Goal: Task Accomplishment & Management: Manage account settings

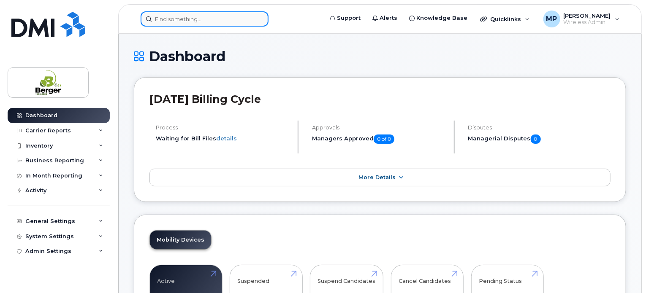
click at [211, 18] on input at bounding box center [205, 18] width 128 height 15
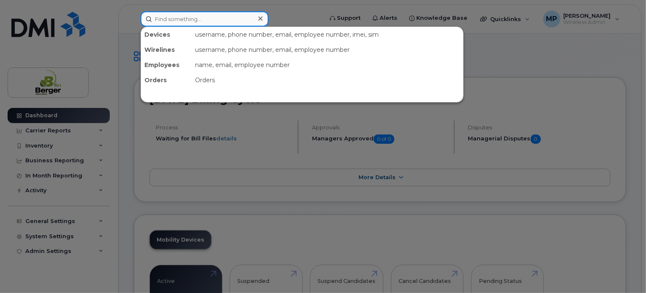
paste input "506-625-0617"
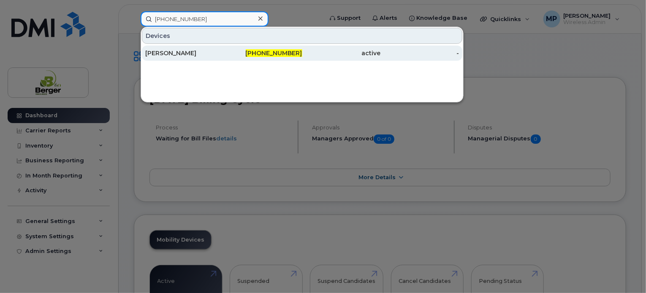
type input "506-625-0617"
click at [174, 55] on div "[PERSON_NAME]" at bounding box center [184, 53] width 79 height 8
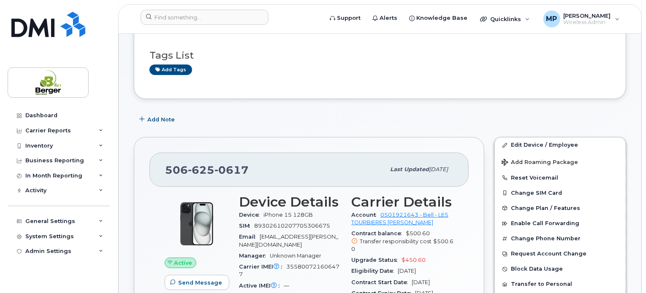
scroll to position [127, 0]
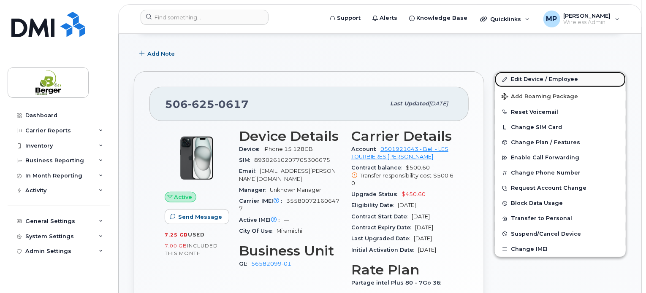
click at [527, 81] on link "Edit Device / Employee" at bounding box center [560, 79] width 131 height 15
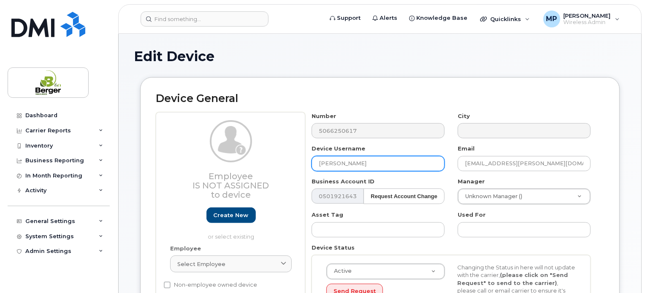
drag, startPoint x: 371, startPoint y: 159, endPoint x: 284, endPoint y: 172, distance: 88.7
click at [284, 172] on div "Employee Is not assigned to device Create new or select existing Employee Selec…" at bounding box center [380, 222] width 448 height 221
type input "[PERSON_NAME]"
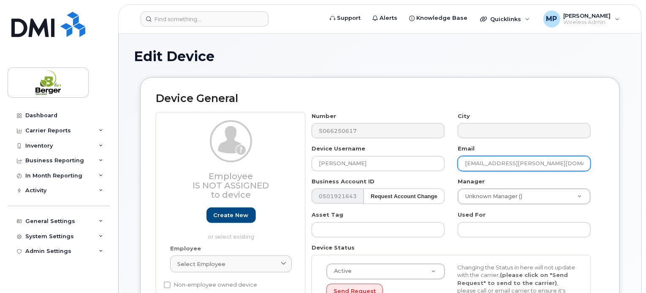
drag, startPoint x: 531, startPoint y: 161, endPoint x: 446, endPoint y: 165, distance: 85.4
click at [446, 165] on div "Number 5066250617 City Device Username Randy Fowlie Email kirth@berger.ca Busin…" at bounding box center [451, 222] width 292 height 221
type input "[EMAIL_ADDRESS][PERSON_NAME][DOMAIN_NAME]"
click at [454, 174] on div "Number 5066250617 City Device Username Randy Fowlie Email it_support@berger.ca …" at bounding box center [451, 222] width 292 height 221
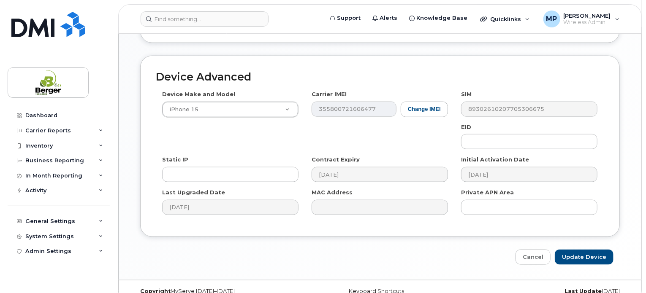
scroll to position [463, 0]
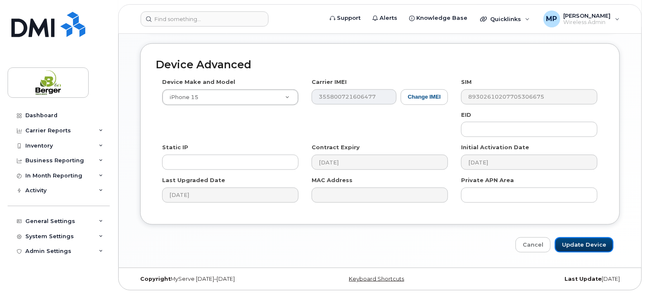
click at [594, 250] on input "Update Device" at bounding box center [584, 246] width 59 height 16
type input "Saving..."
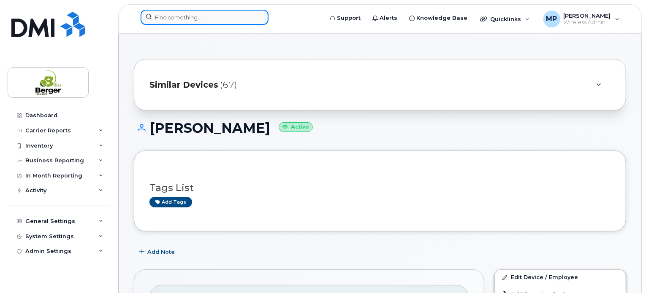
click at [208, 15] on input at bounding box center [205, 17] width 128 height 15
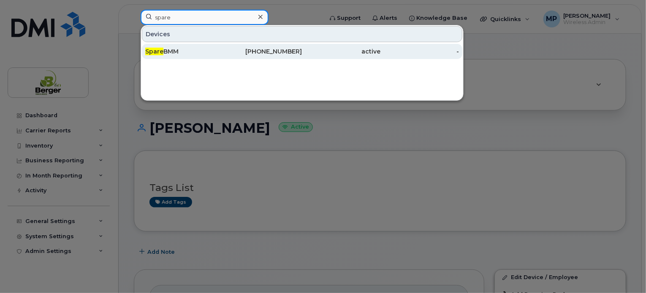
type input "spare"
click at [182, 51] on div "Spare BMM" at bounding box center [184, 51] width 79 height 8
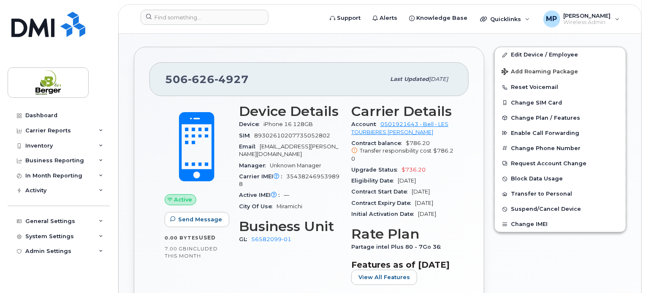
scroll to position [211, 0]
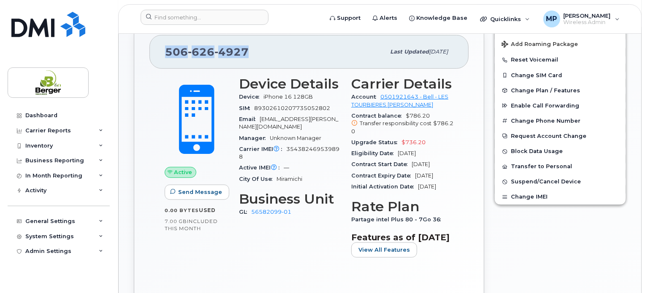
drag, startPoint x: 249, startPoint y: 49, endPoint x: 160, endPoint y: 52, distance: 88.7
click at [160, 52] on div "[PHONE_NUMBER] Last updated [DATE]" at bounding box center [308, 52] width 319 height 34
copy span "[PHONE_NUMBER]"
drag, startPoint x: 341, startPoint y: 140, endPoint x: 325, endPoint y: 142, distance: 16.2
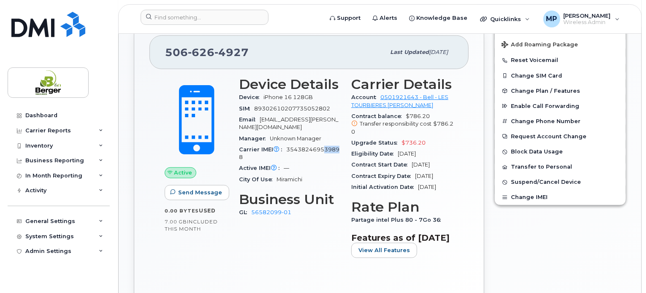
click at [322, 144] on div "Carrier IMEI Carrier IMEI is reported during the last billing cycle or change o…" at bounding box center [290, 153] width 102 height 19
drag, startPoint x: 287, startPoint y: 138, endPoint x: 286, endPoint y: 146, distance: 7.6
click at [286, 146] on div "Carrier IMEI Carrier IMEI is reported during the last billing cycle or change o…" at bounding box center [290, 153] width 102 height 19
copy span "354382469539898"
